Goal: Task Accomplishment & Management: Manage account settings

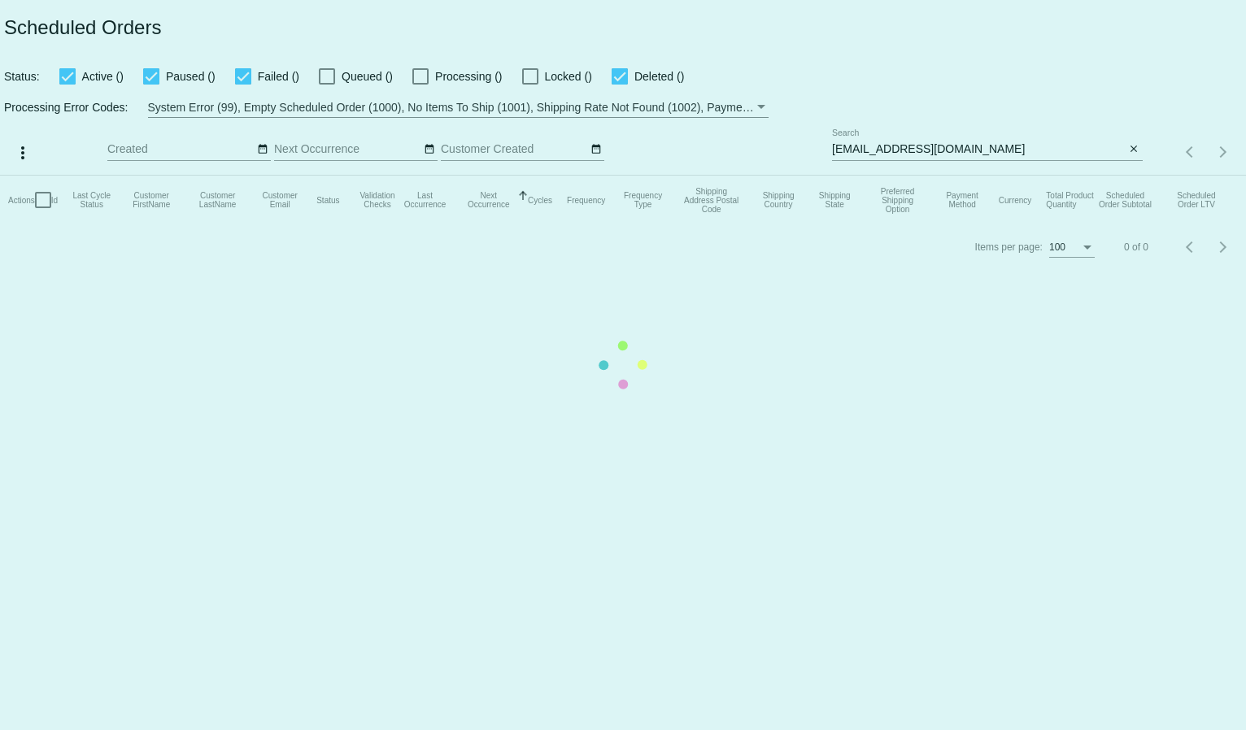
click at [884, 176] on mat-table "Actions Id Last Cycle Status Customer FirstName Customer LastName Customer Emai…" at bounding box center [623, 200] width 1246 height 49
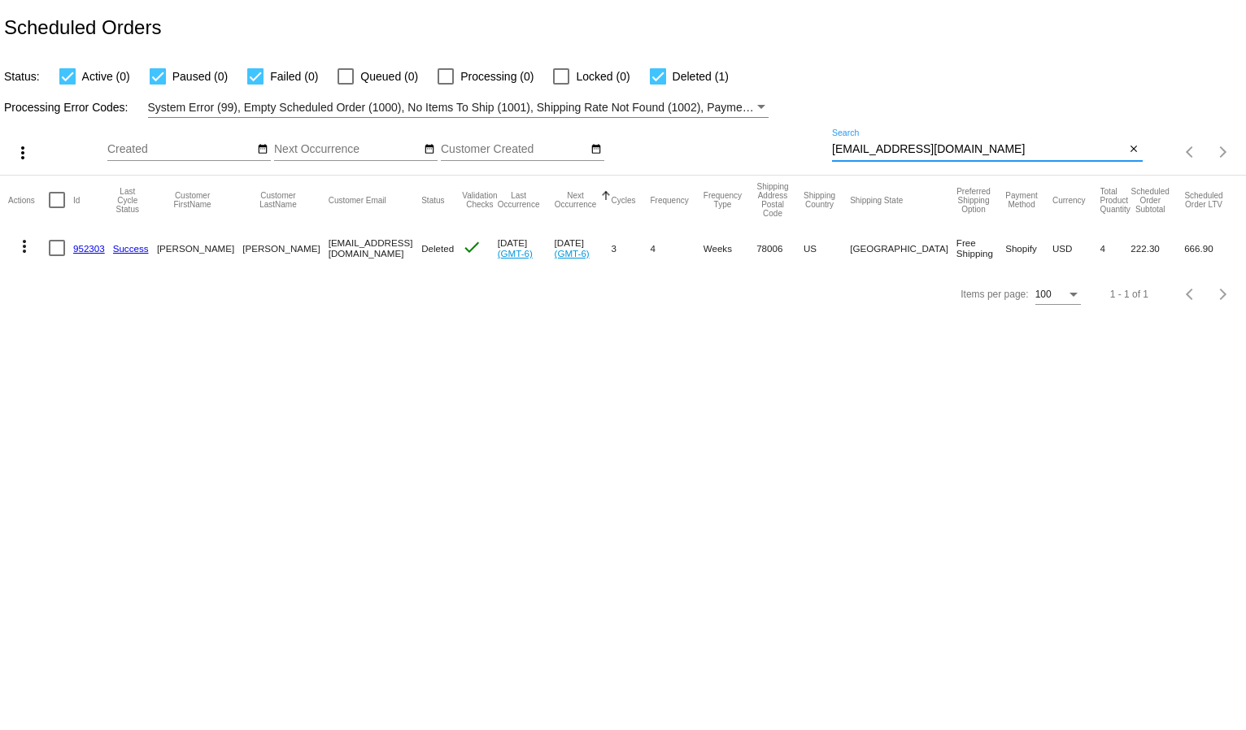
click at [872, 143] on input "hjennings2323@gmail.com" at bounding box center [979, 149] width 294 height 13
paste input "9434650105501047769921"
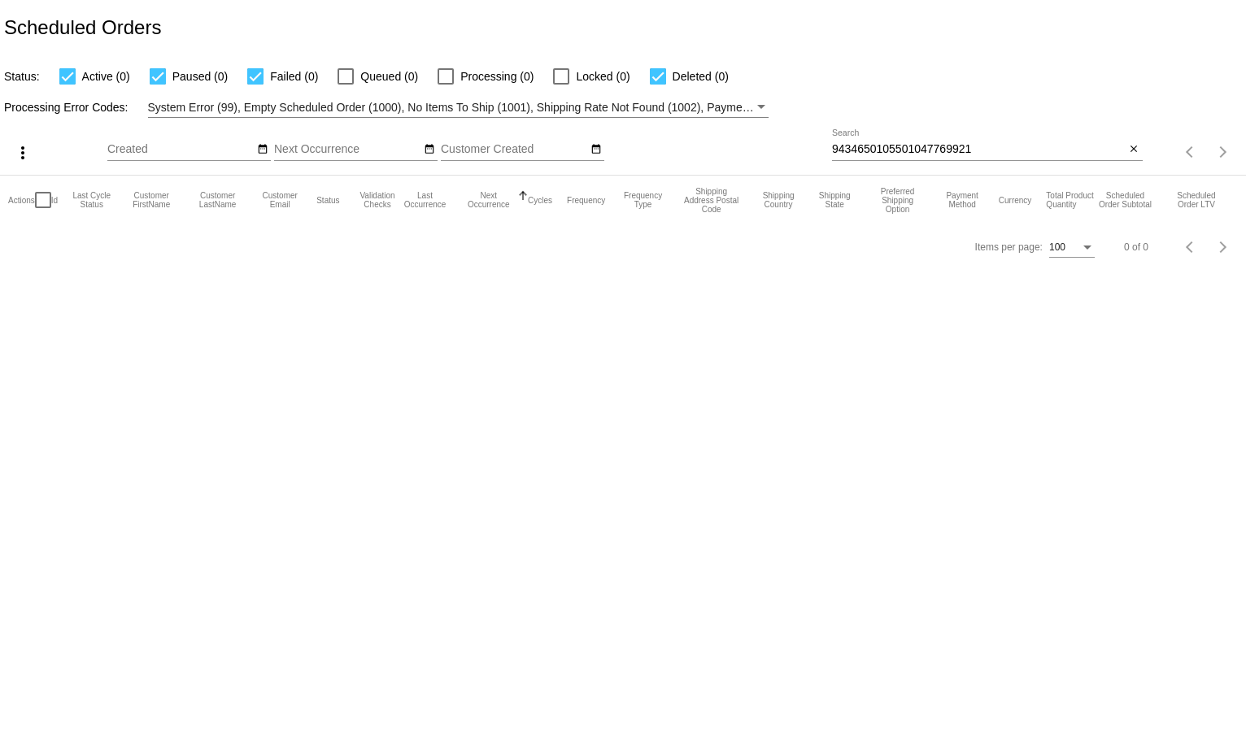
click at [889, 158] on div "9434650105501047769921 Search" at bounding box center [979, 145] width 294 height 32
click at [884, 146] on input "9434650105501047769921" at bounding box center [979, 149] width 294 height 13
paste input "elainestephens@yahoo.com"
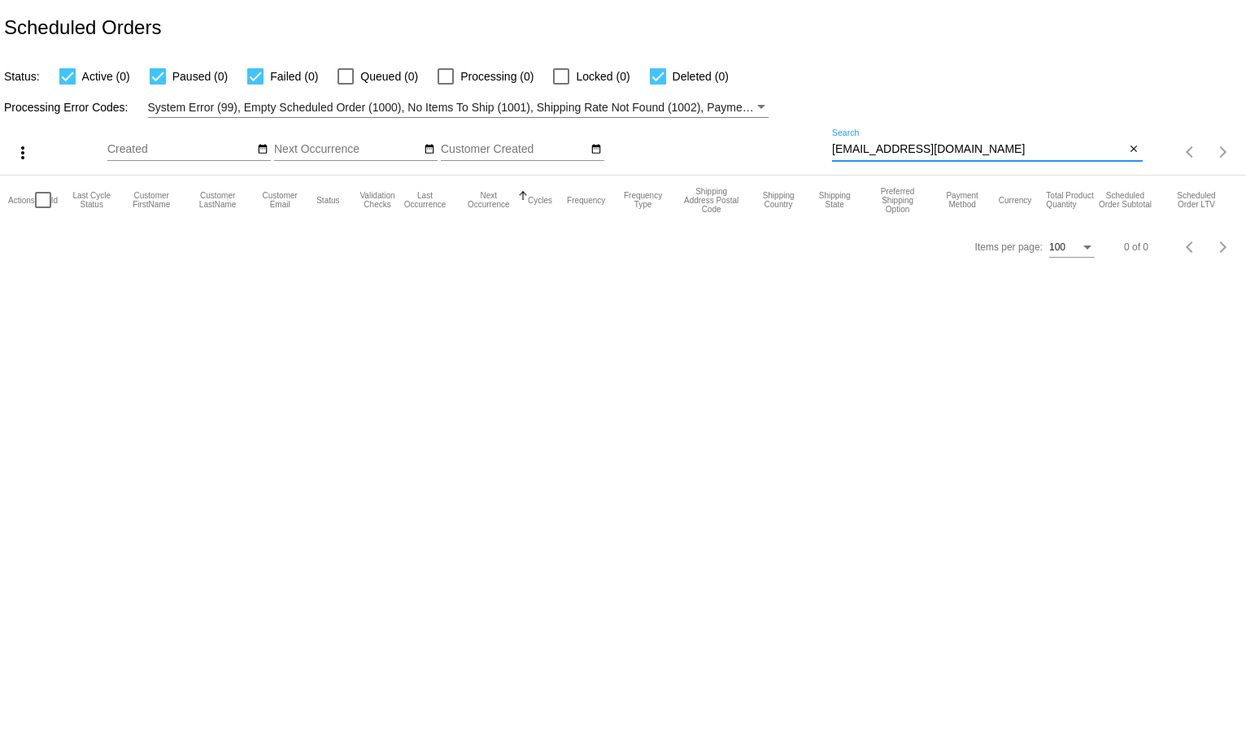
type input "elainestephens@yahoo.com"
click at [897, 176] on mat-table "Actions Id Last Cycle Status Customer FirstName Customer LastName Customer Emai…" at bounding box center [623, 200] width 1246 height 49
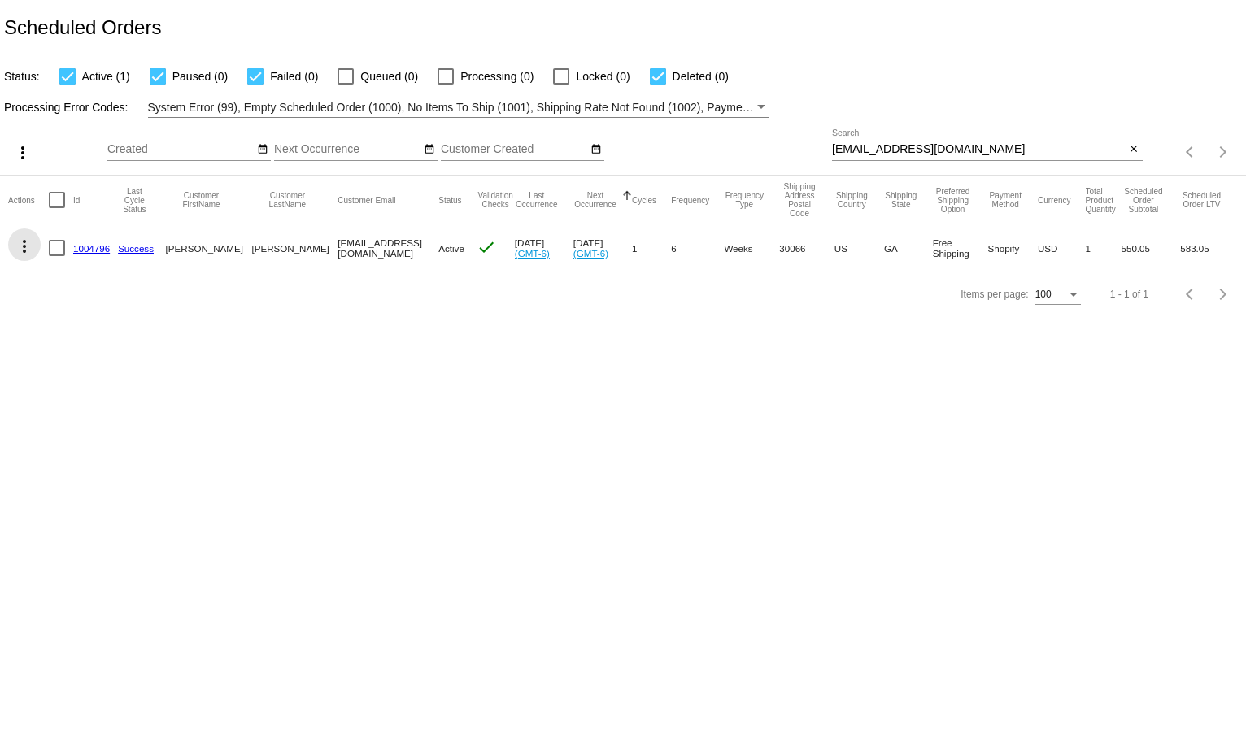
click at [22, 246] on mat-icon "more_vert" at bounding box center [25, 247] width 20 height 20
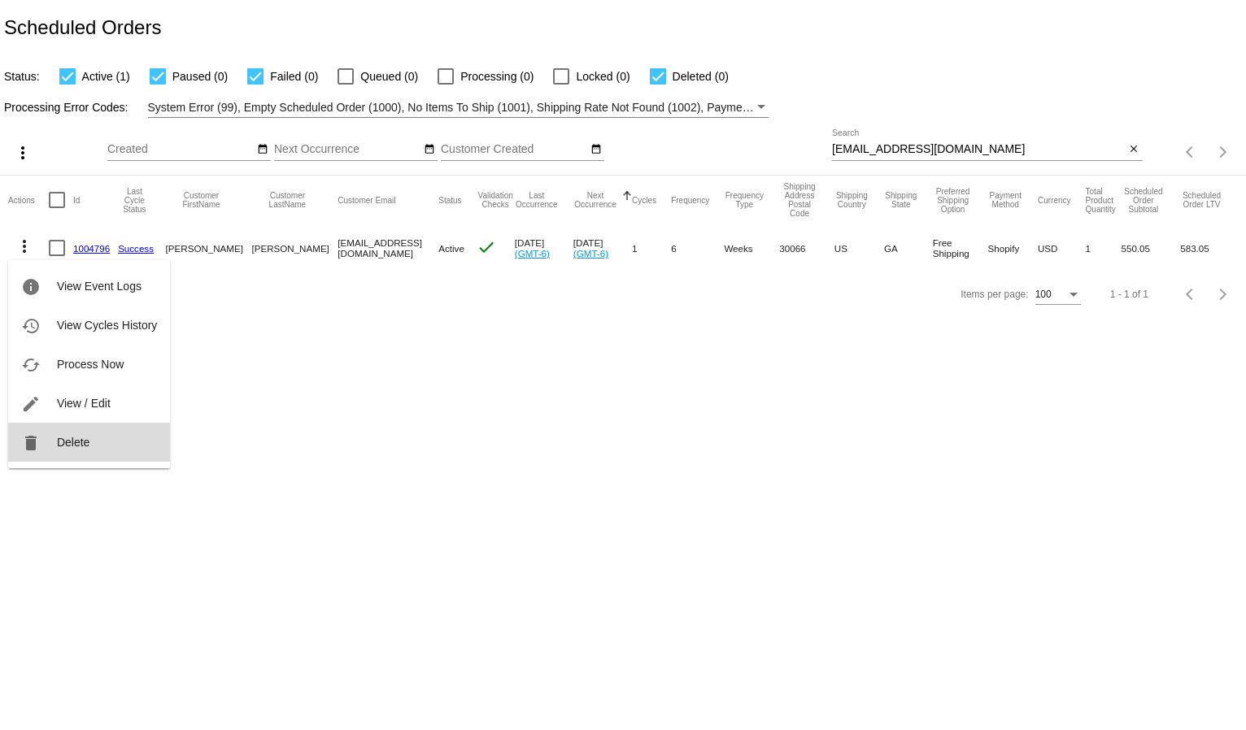
click at [65, 436] on span "Delete" at bounding box center [73, 442] width 33 height 13
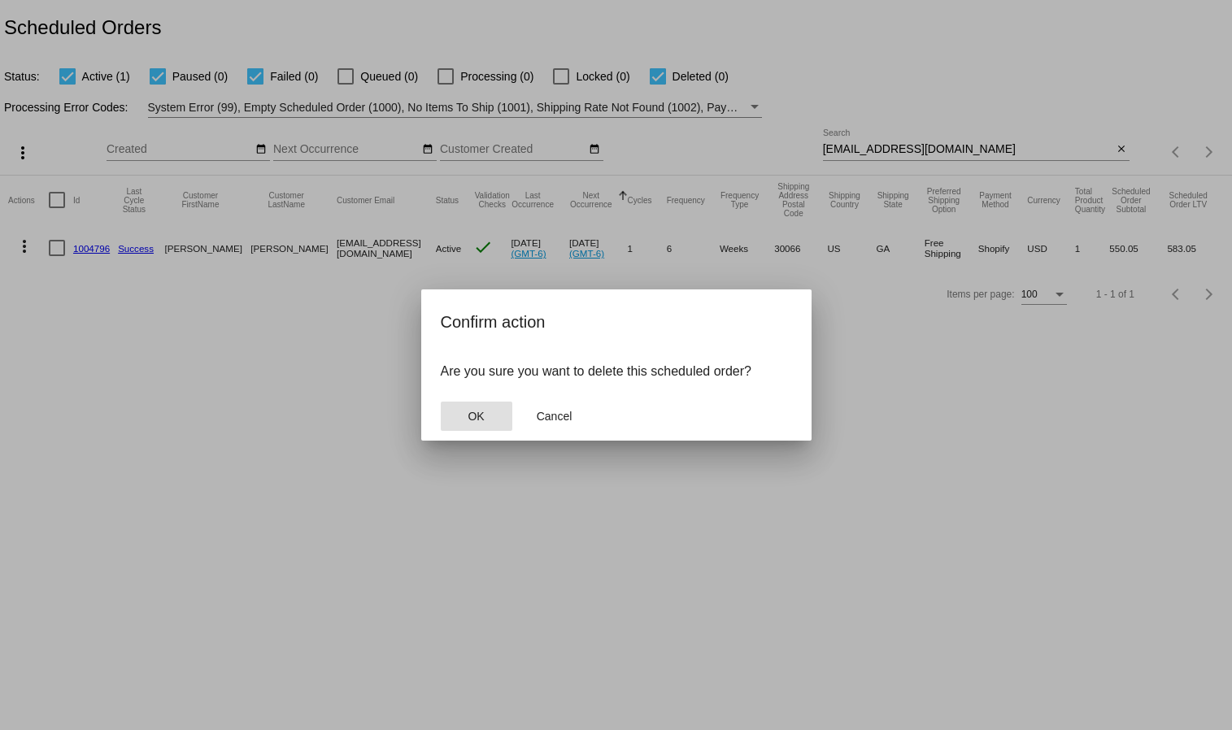
click at [484, 424] on button "OK" at bounding box center [477, 416] width 72 height 29
